Goal: Information Seeking & Learning: Learn about a topic

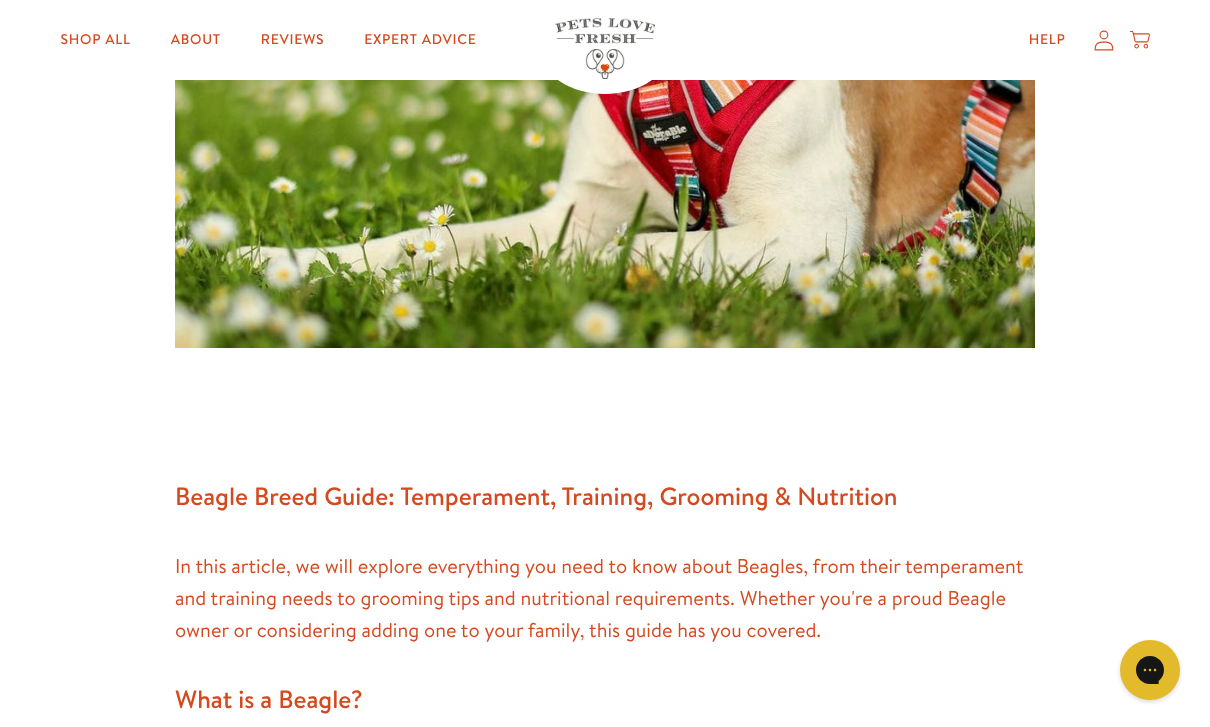
scroll to position [953, 0]
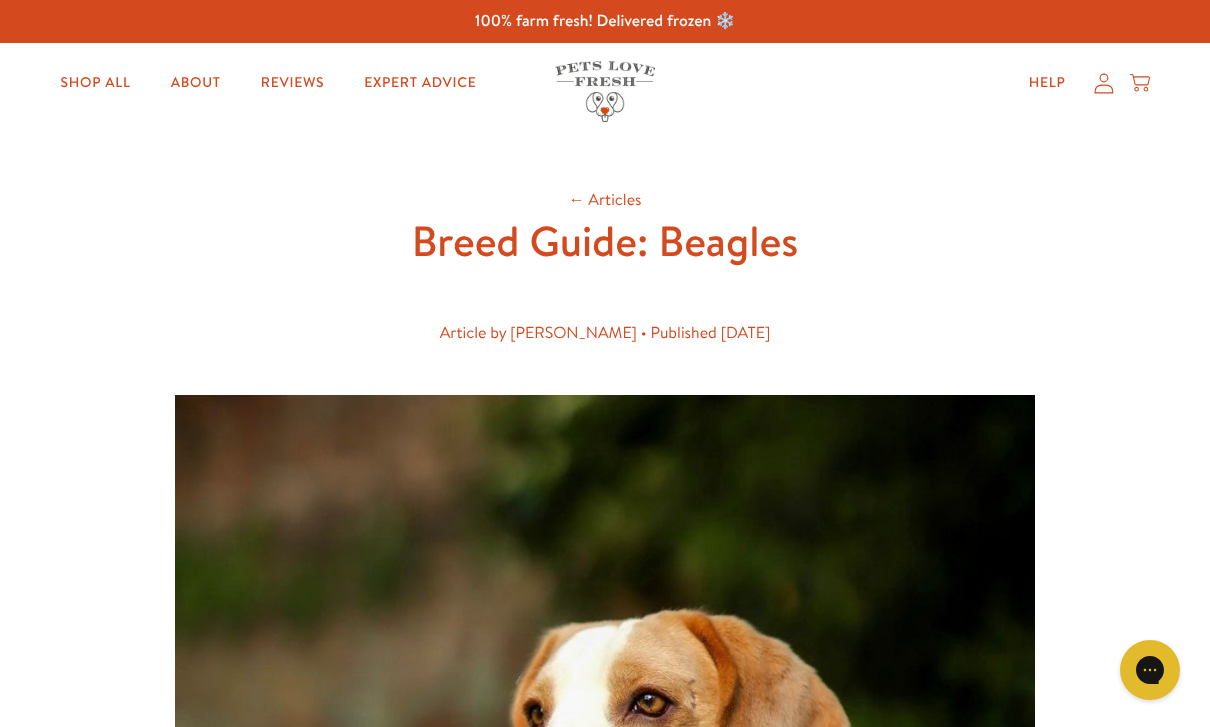
click at [600, 191] on link "← Articles" at bounding box center [604, 200] width 73 height 22
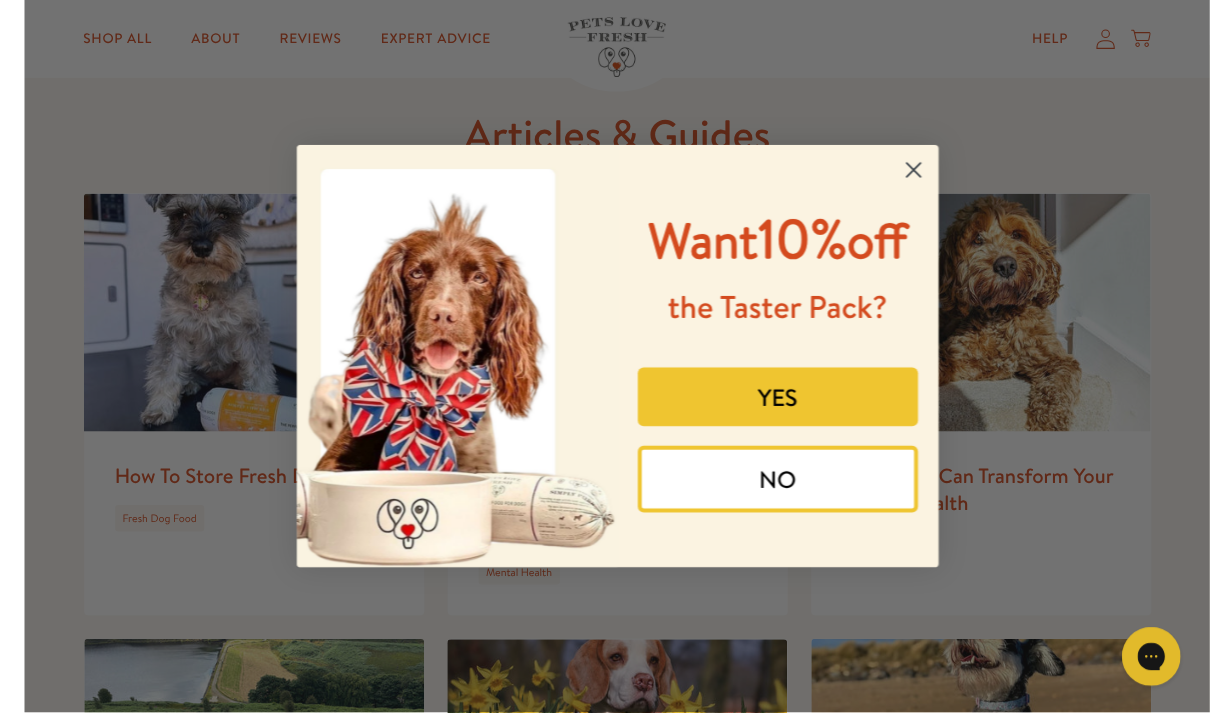
scroll to position [148, 0]
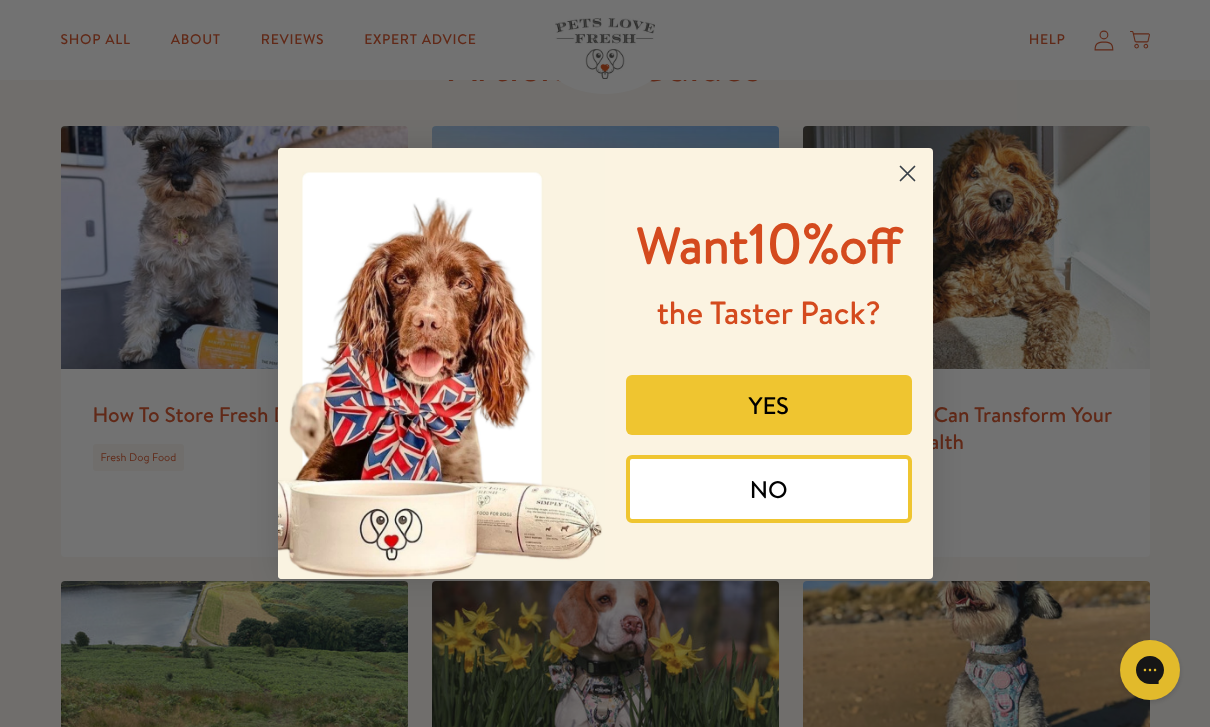
click at [923, 188] on circle "Close dialog" at bounding box center [906, 173] width 33 height 33
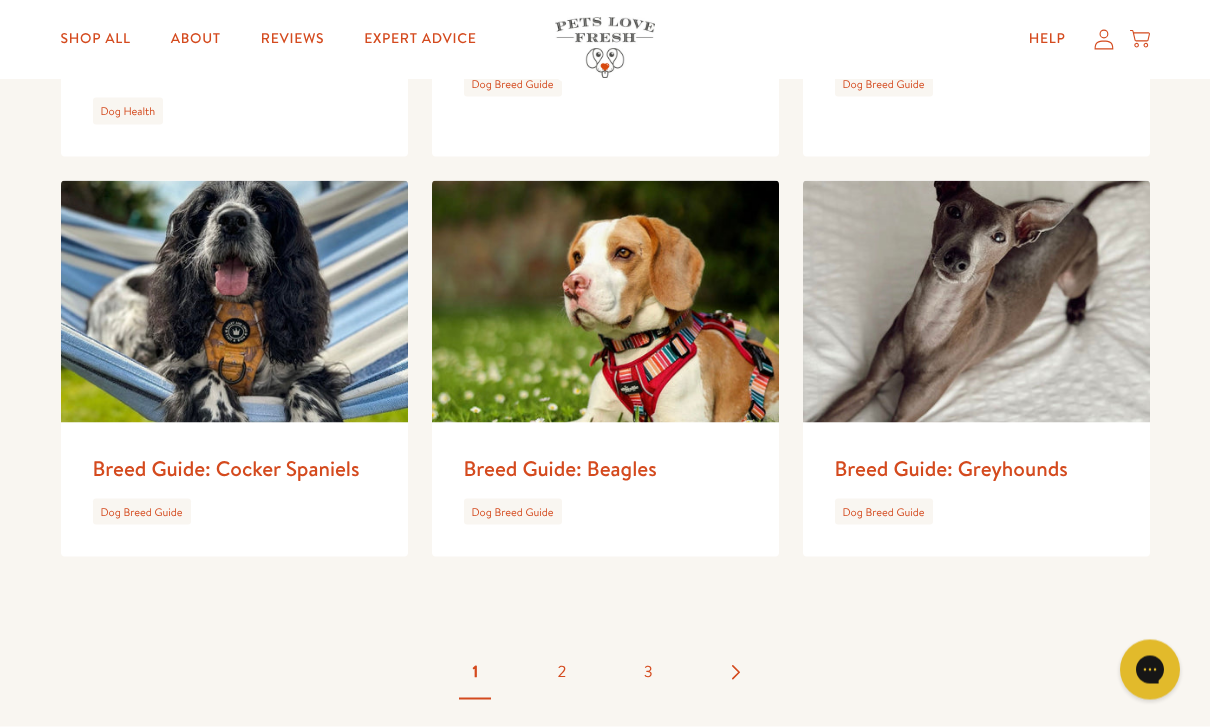
scroll to position [3149, 0]
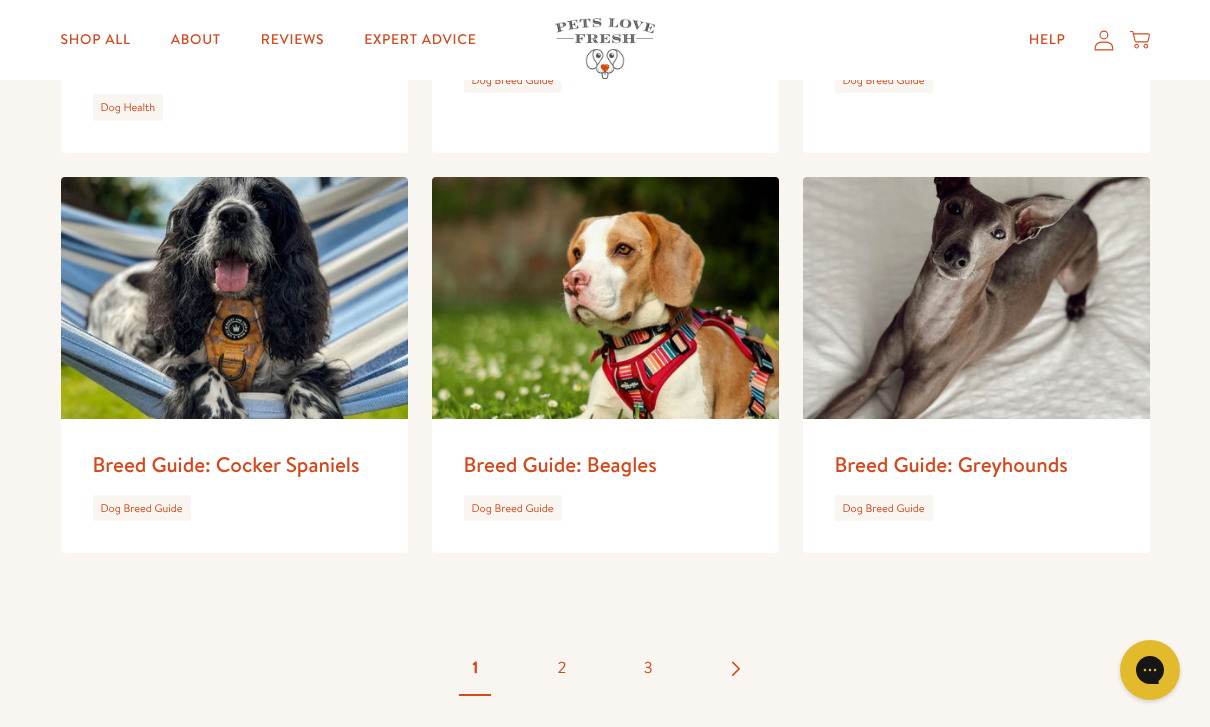
click at [548, 644] on link "2" at bounding box center [562, 668] width 70 height 70
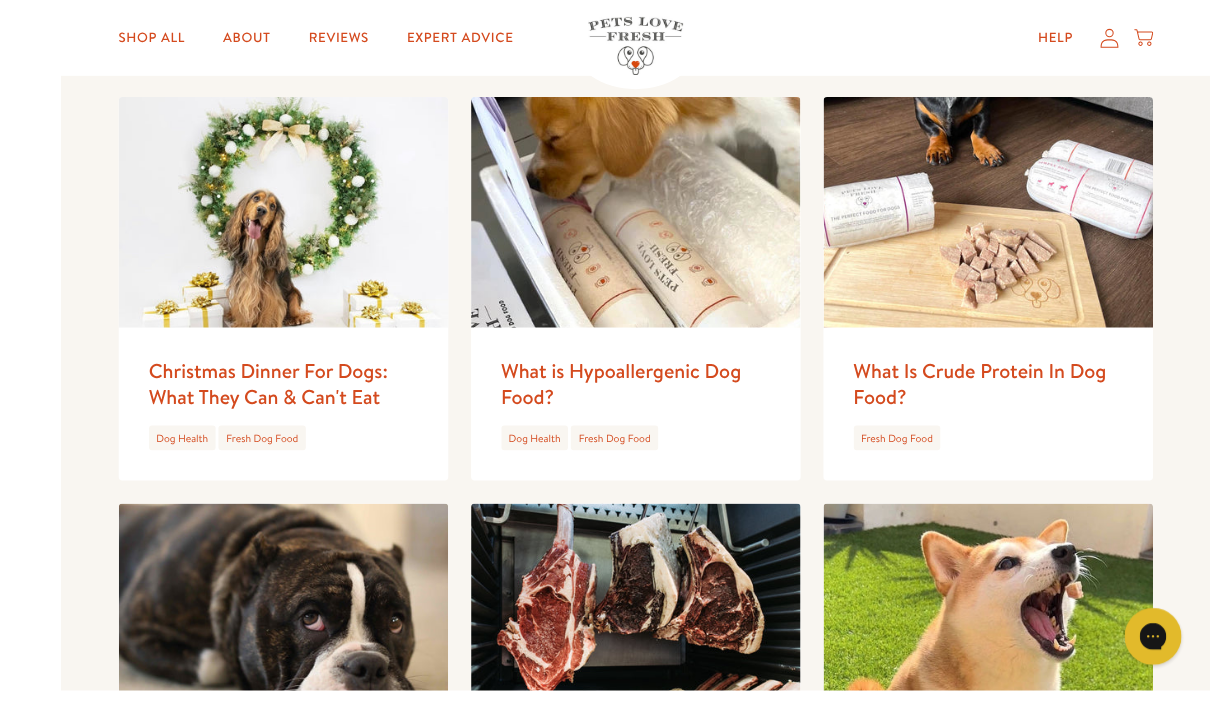
scroll to position [1484, 0]
